Goal: Task Accomplishment & Management: Use online tool/utility

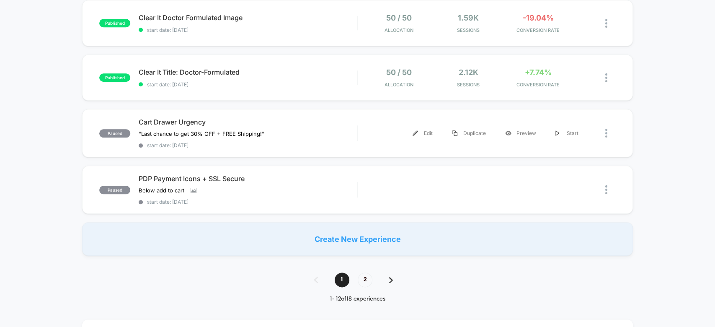
scroll to position [542, 0]
click at [363, 273] on span "2" at bounding box center [365, 278] width 15 height 15
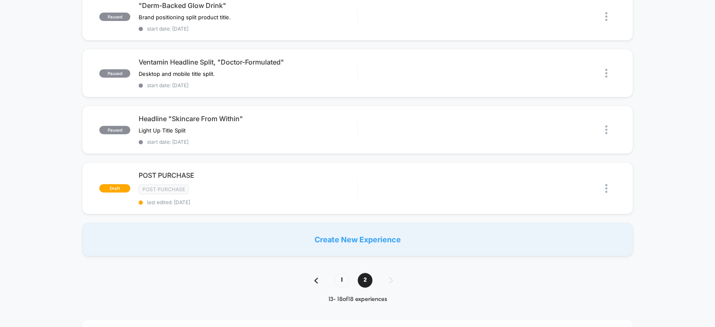
scroll to position [212, 0]
click at [341, 273] on span "1" at bounding box center [342, 279] width 15 height 15
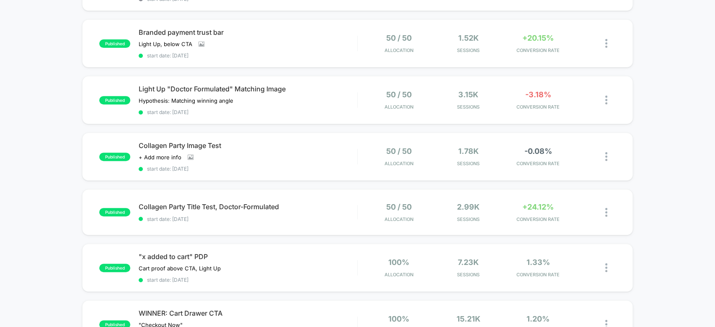
scroll to position [0, 0]
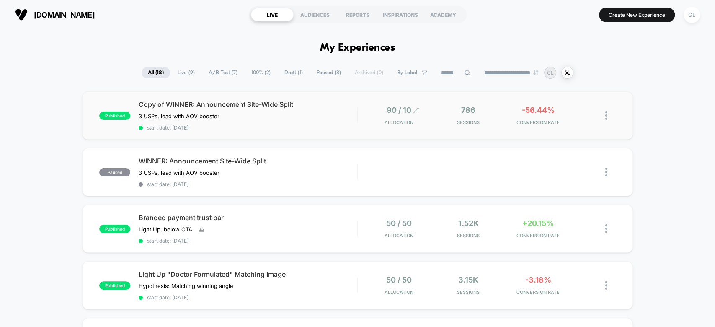
click at [407, 106] on span "90 / 10" at bounding box center [399, 110] width 25 height 9
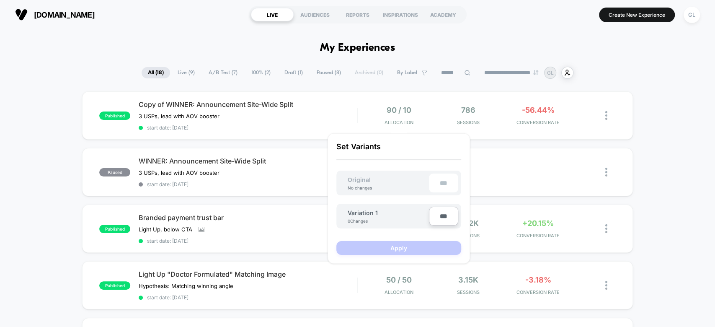
click at [446, 217] on input "***" at bounding box center [443, 215] width 29 height 19
type input "***"
type input "**"
type input "****"
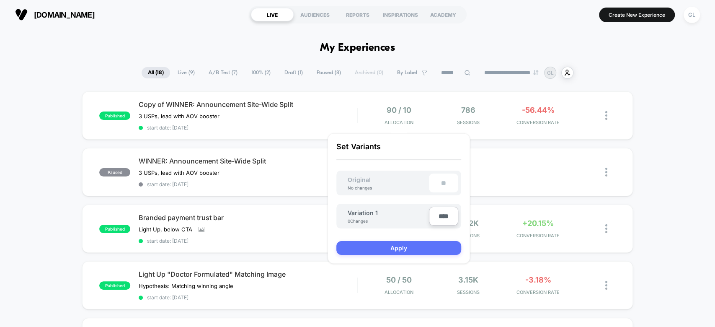
click at [441, 241] on button "Apply" at bounding box center [398, 248] width 125 height 14
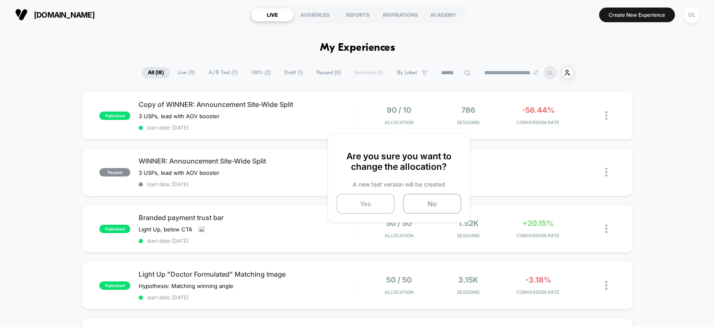
click at [341, 198] on button "Yes" at bounding box center [365, 204] width 58 height 20
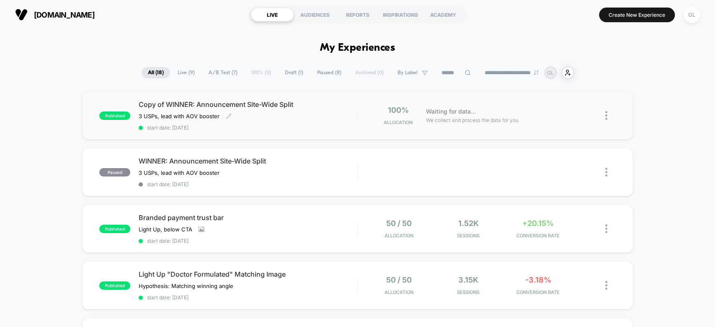
click at [325, 115] on div "Copy of WINNER: Announcement Site-Wide Split 3 USPs, lead with AOV booster﻿ Cli…" at bounding box center [248, 115] width 218 height 31
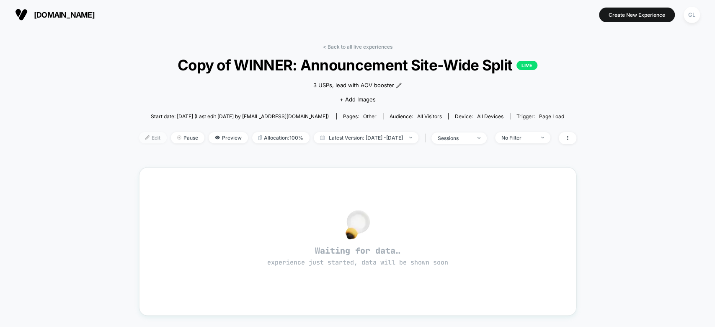
click at [139, 135] on span "Edit" at bounding box center [153, 137] width 28 height 11
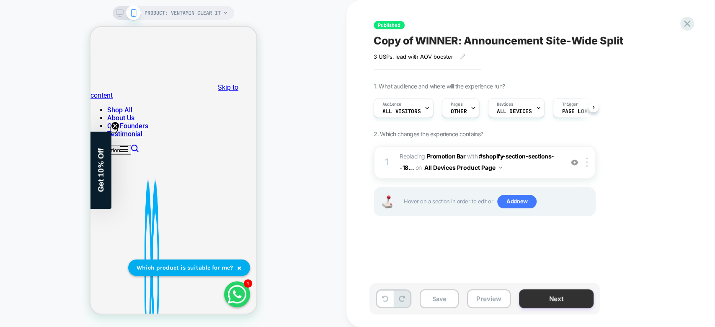
click at [556, 295] on button "Next" at bounding box center [556, 298] width 75 height 19
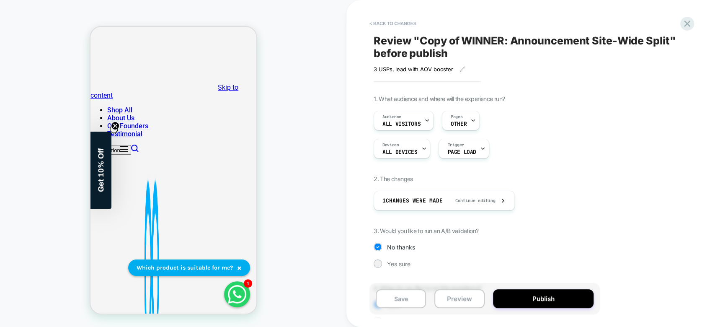
click at [556, 295] on button "Publish" at bounding box center [543, 298] width 101 height 19
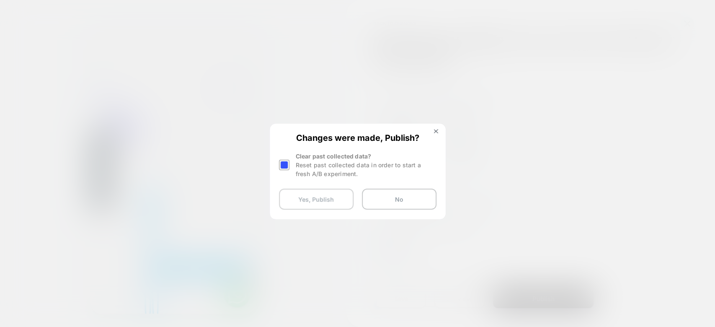
click at [337, 205] on button "Yes, Publish" at bounding box center [316, 198] width 75 height 21
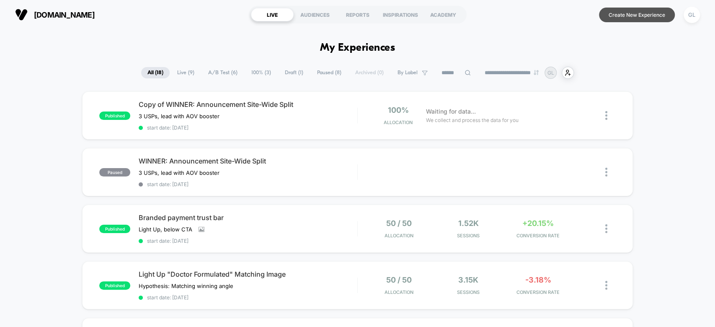
click at [623, 18] on button "Create New Experience" at bounding box center [637, 15] width 76 height 15
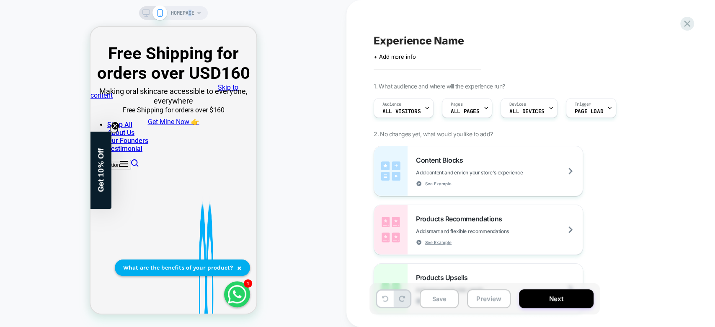
drag, startPoint x: 188, startPoint y: 4, endPoint x: 191, endPoint y: 10, distance: 6.6
click at [191, 10] on div "HOMEPAGE" at bounding box center [173, 163] width 346 height 327
click at [191, 10] on span "HOMEPAGE" at bounding box center [182, 12] width 23 height 13
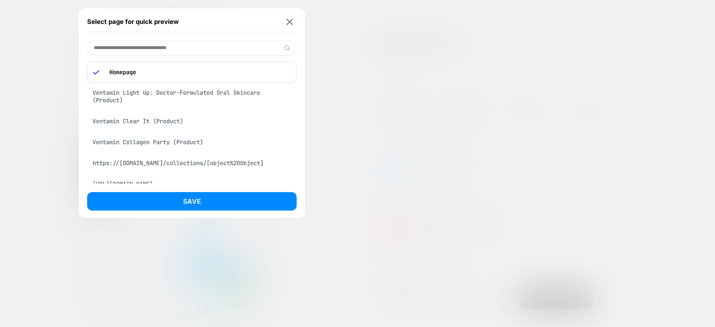
click at [194, 121] on div "Ventamin Clear It (Product)" at bounding box center [191, 121] width 209 height 16
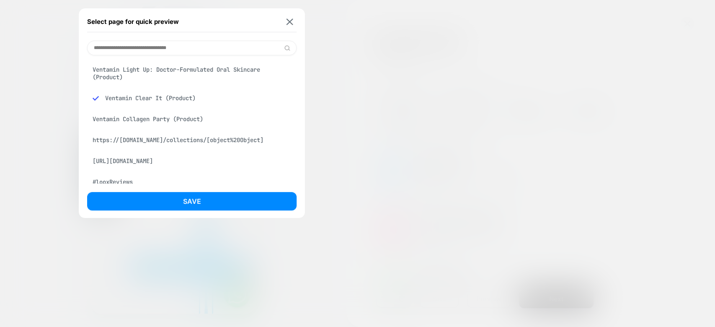
click at [228, 74] on div "Ventamin Light Up: Doctor-Formulated Oral Skincare (Product)" at bounding box center [191, 73] width 209 height 23
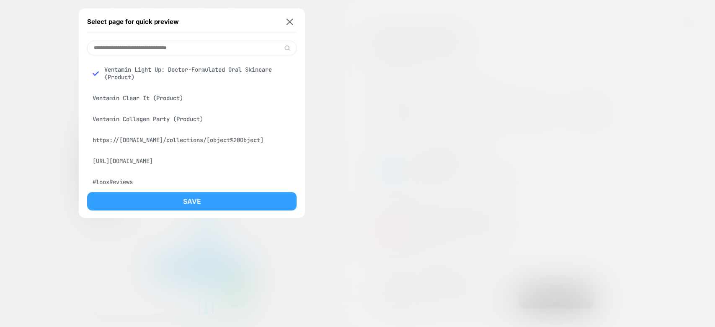
click at [232, 200] on button "Save" at bounding box center [191, 201] width 209 height 18
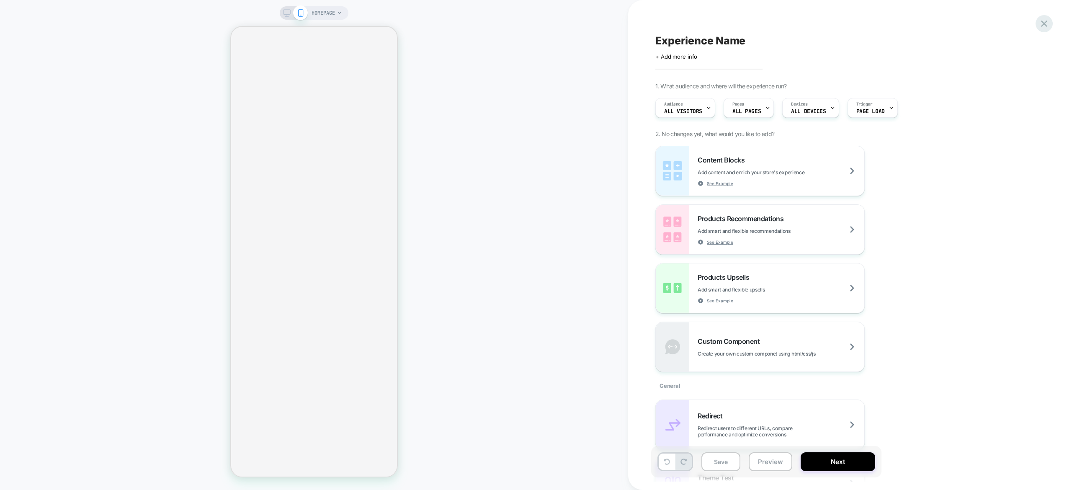
click at [1048, 25] on icon at bounding box center [1044, 23] width 11 height 11
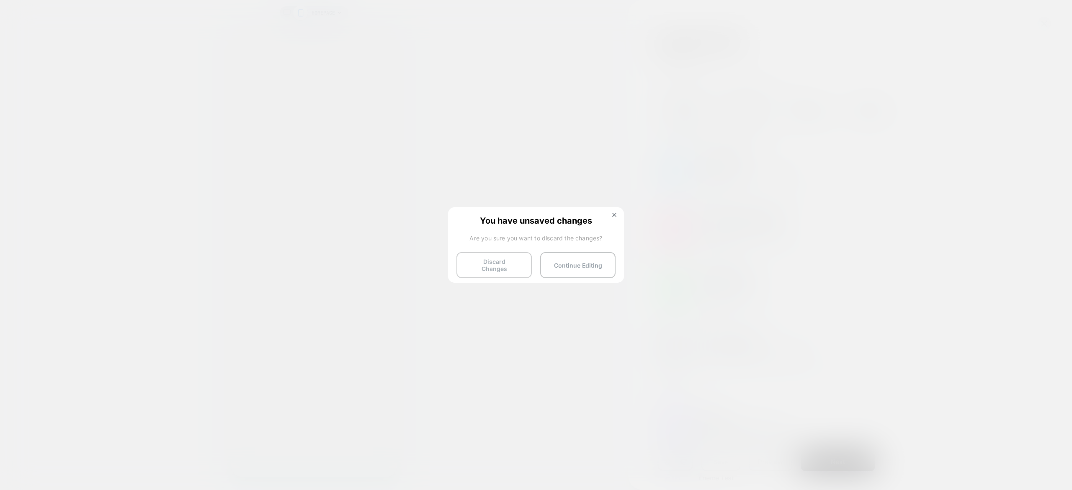
click at [468, 267] on button "Discard Changes" at bounding box center [494, 265] width 75 height 26
